Goal: Task Accomplishment & Management: Manage account settings

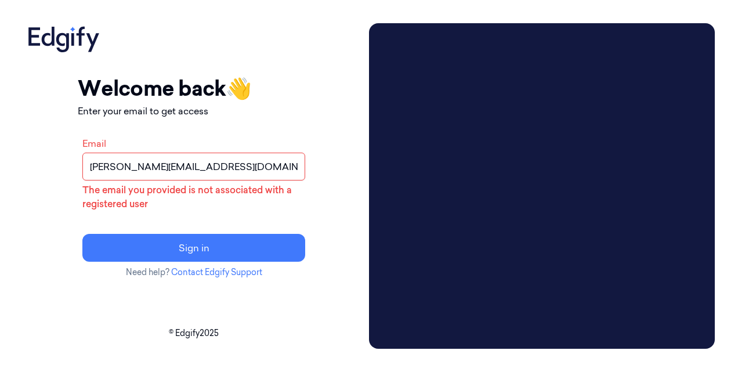
click at [245, 161] on input "[PERSON_NAME][EMAIL_ADDRESS][DOMAIN_NAME]" at bounding box center [193, 167] width 223 height 28
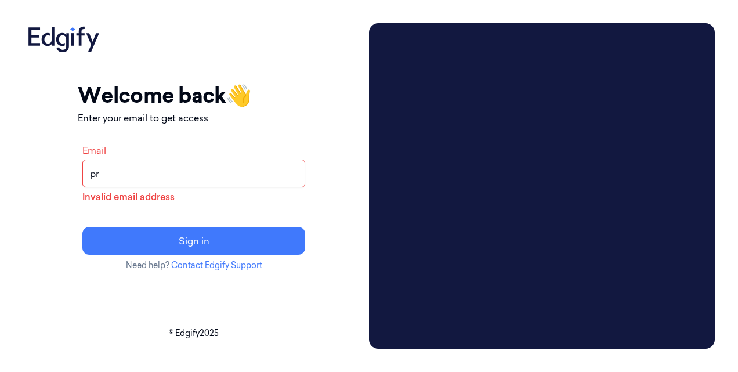
type input "p"
click at [82, 227] on button "Sign in" at bounding box center [193, 241] width 223 height 28
click at [230, 174] on input "ps1274@" at bounding box center [193, 173] width 223 height 28
type input "[EMAIL_ADDRESS][DOMAIN_NAME]"
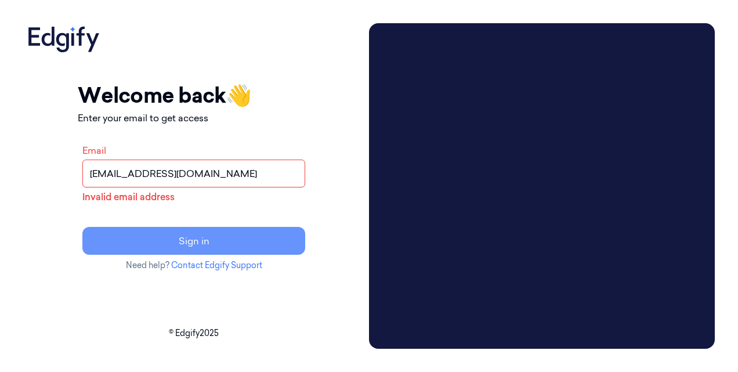
click at [217, 242] on button "Sign in" at bounding box center [193, 241] width 223 height 28
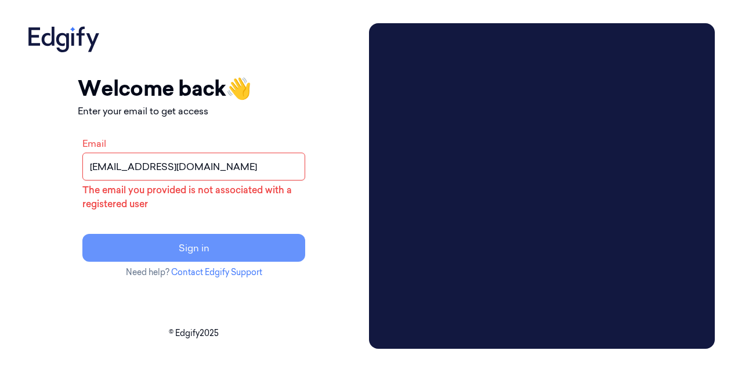
click at [220, 243] on button "Sign in" at bounding box center [193, 248] width 223 height 28
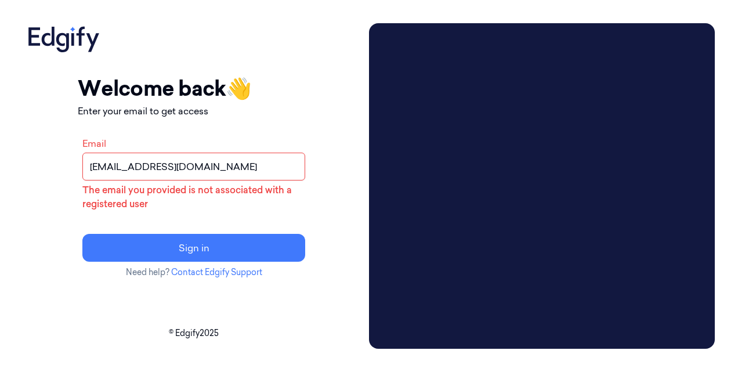
click at [128, 165] on input "[EMAIL_ADDRESS][DOMAIN_NAME]" at bounding box center [193, 167] width 223 height 28
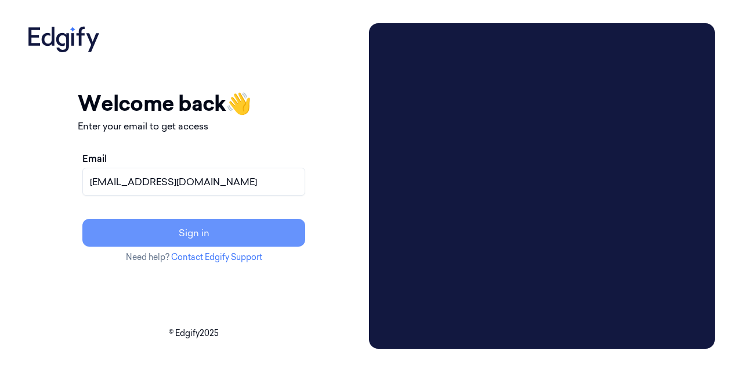
click at [206, 226] on button "Sign in" at bounding box center [193, 233] width 223 height 28
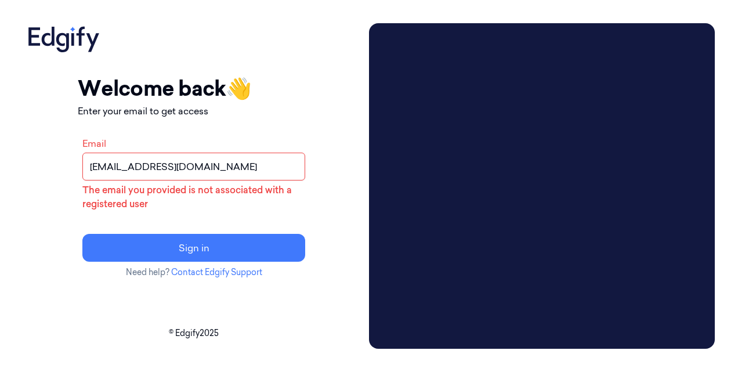
click at [181, 168] on input "[EMAIL_ADDRESS][DOMAIN_NAME]" at bounding box center [193, 167] width 223 height 28
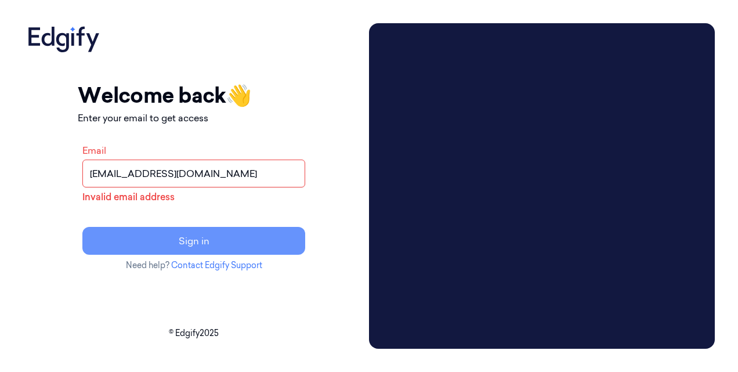
type input "[EMAIL_ADDRESS][DOMAIN_NAME]"
click at [209, 236] on button "Sign in" at bounding box center [193, 241] width 223 height 28
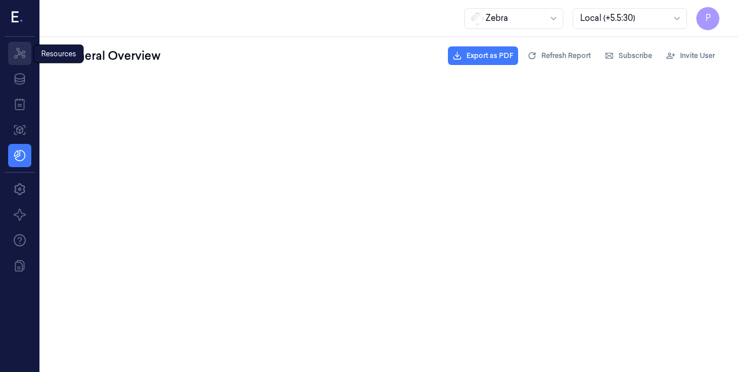
click at [16, 56] on icon at bounding box center [20, 53] width 12 height 11
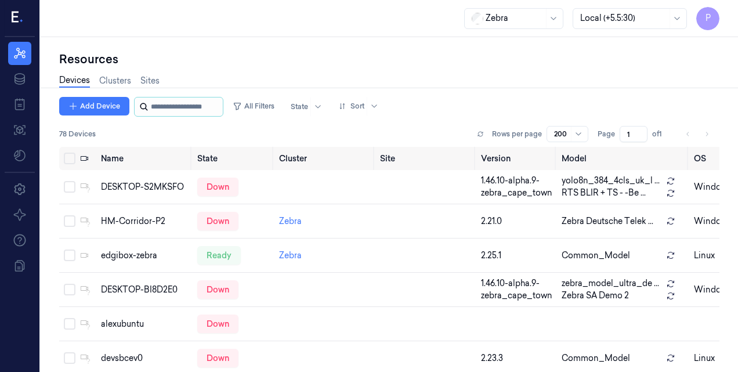
click at [191, 107] on input "string" at bounding box center [186, 106] width 70 height 19
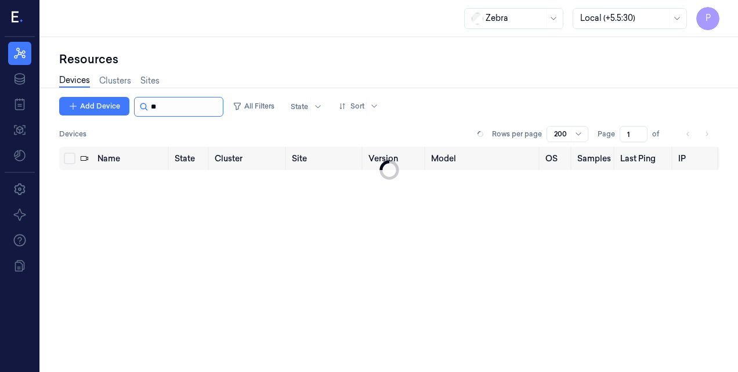
type input "*"
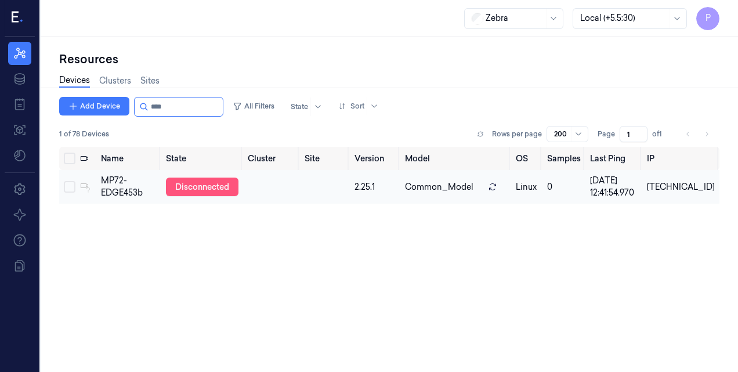
type input "****"
click at [190, 186] on div "disconnected" at bounding box center [202, 186] width 72 height 19
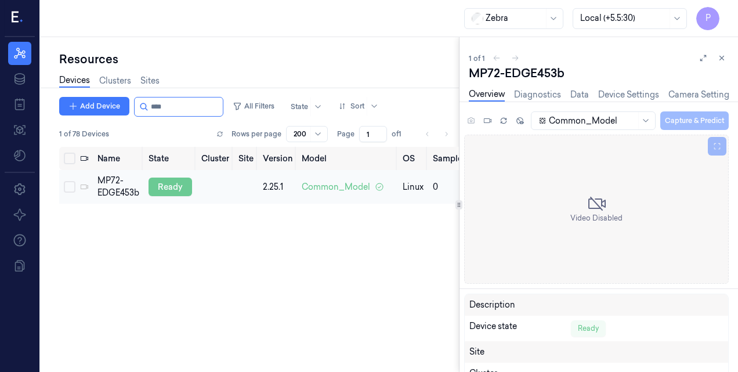
click at [173, 185] on div "ready" at bounding box center [169, 186] width 43 height 19
click at [646, 93] on link "Device Settings" at bounding box center [628, 94] width 61 height 13
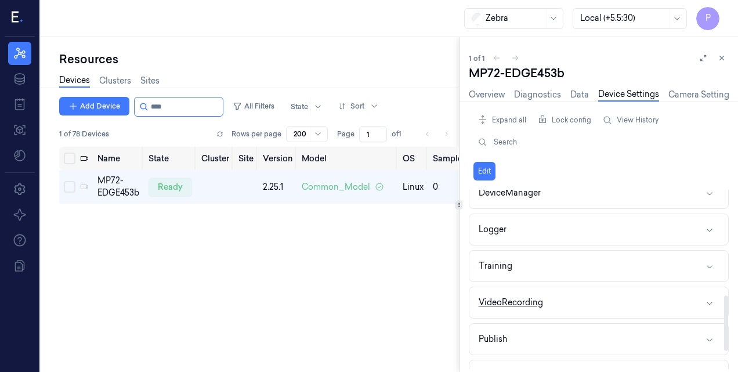
scroll to position [399, 0]
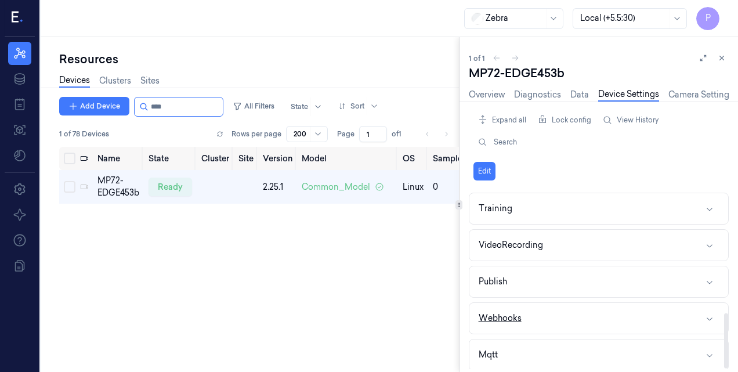
click at [491, 314] on div "Webhooks" at bounding box center [499, 318] width 43 height 12
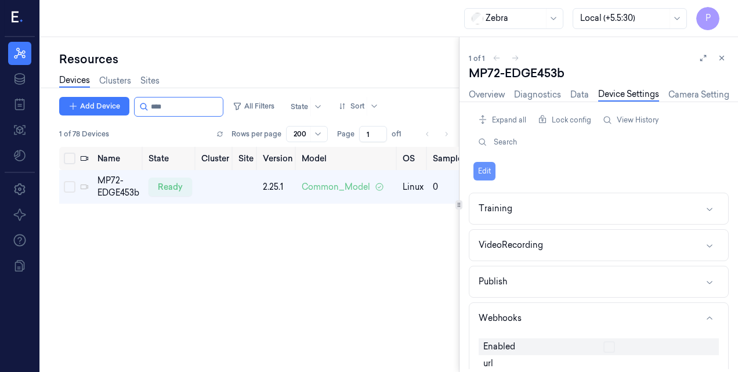
click at [484, 167] on button "Edit" at bounding box center [484, 171] width 22 height 19
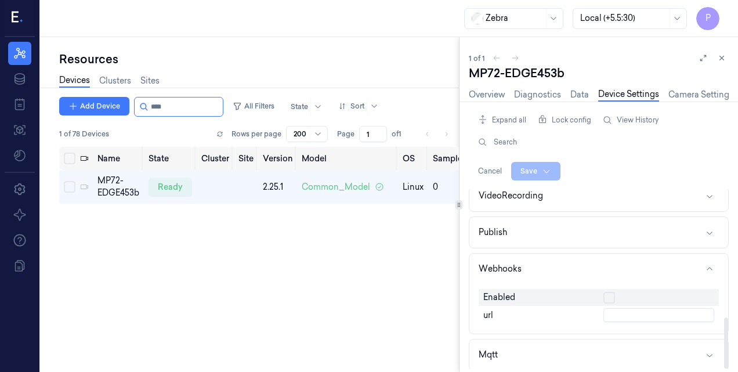
click at [617, 309] on input "text" at bounding box center [658, 315] width 111 height 14
type input "[URL][TECHNICAL_ID]"
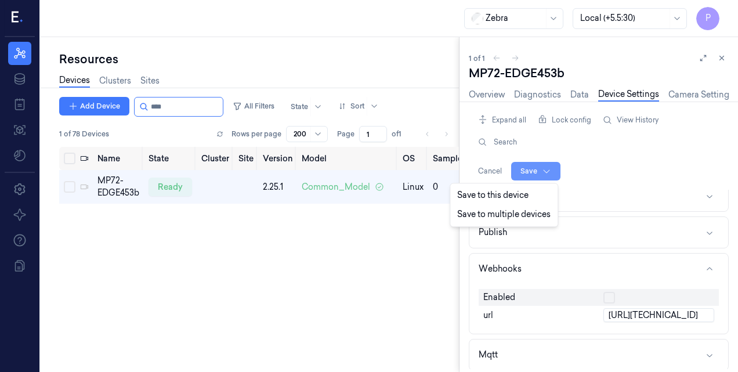
click at [524, 172] on html "P Resources Data Jobs Models Settings About Support Documentation Zebra Local (…" at bounding box center [369, 186] width 738 height 372
click at [515, 193] on div "Save to this device" at bounding box center [503, 195] width 103 height 19
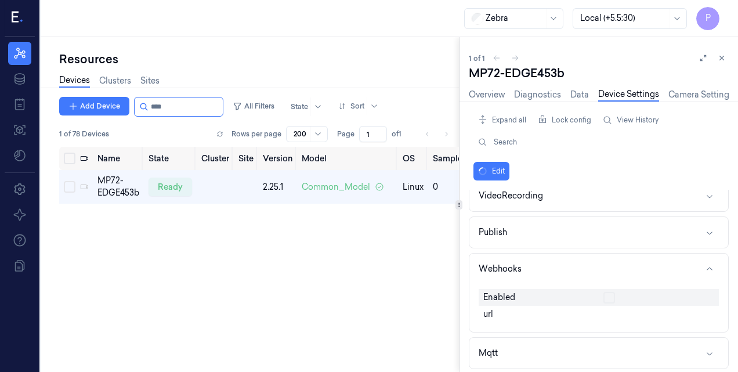
scroll to position [447, 0]
click at [493, 310] on div "url" at bounding box center [538, 315] width 120 height 17
click at [512, 264] on div "Webhooks" at bounding box center [499, 270] width 43 height 12
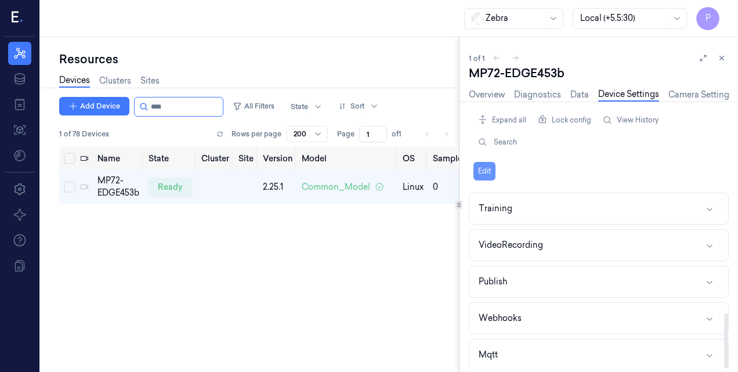
click at [480, 167] on button "Edit" at bounding box center [484, 171] width 22 height 19
click at [710, 314] on icon "button" at bounding box center [709, 318] width 9 height 9
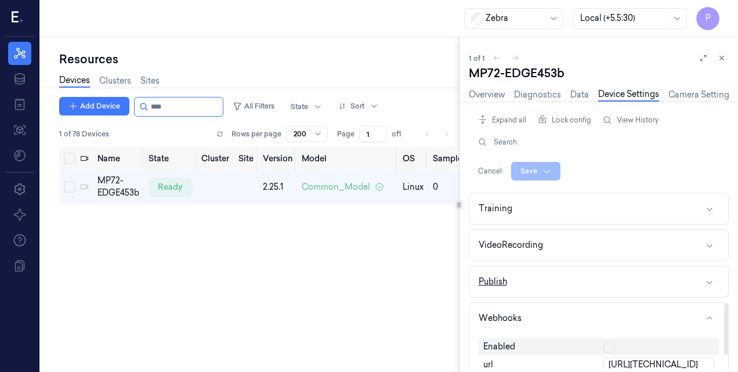
scroll to position [448, 0]
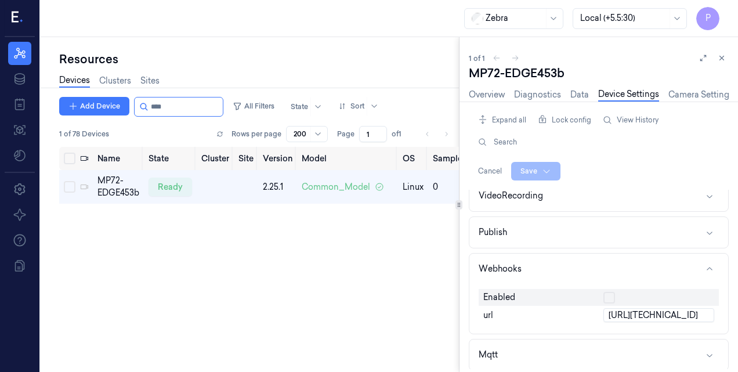
click at [241, 295] on div "Name State Cluster Site Version Model OS Samples Last Ping IP MP72-EDGE453b rea…" at bounding box center [259, 284] width 400 height 275
click at [573, 94] on link "Data" at bounding box center [579, 94] width 19 height 13
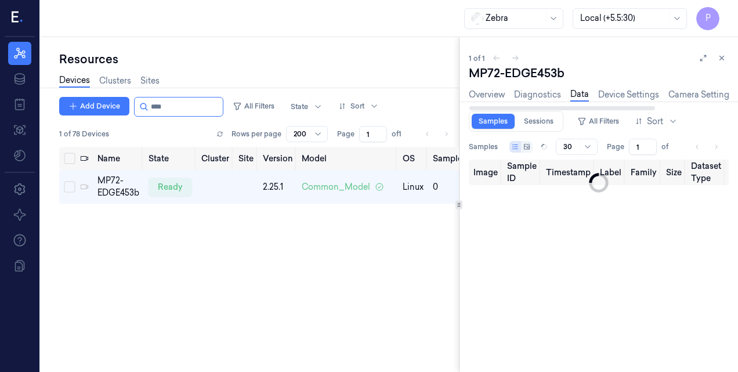
type input "0"
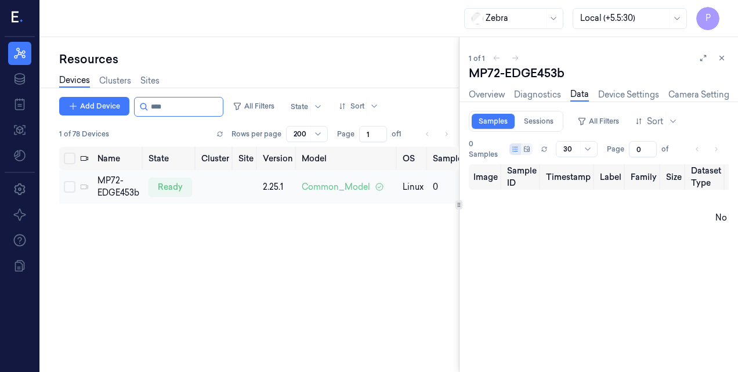
scroll to position [0, 122]
